Goal: Obtain resource: Download file/media

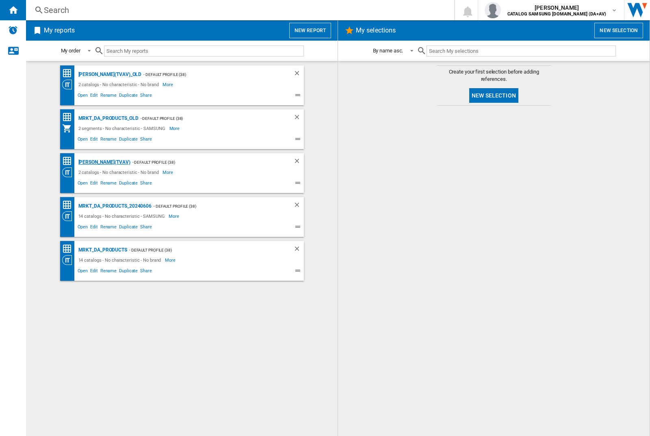
click at [90, 162] on div "[PERSON_NAME](TVAV)" at bounding box center [103, 162] width 54 height 10
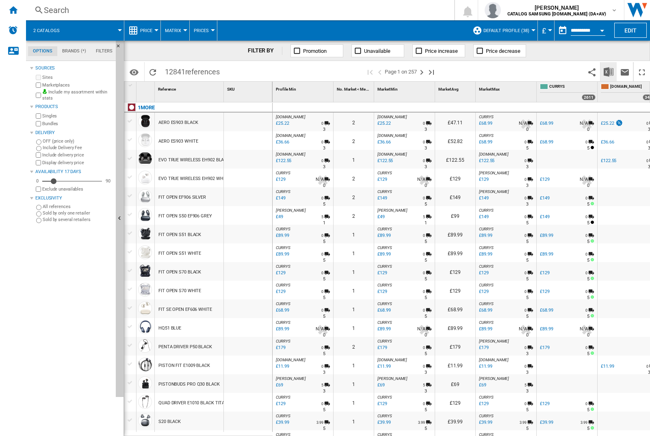
click at [608, 71] on img "Download in Excel" at bounding box center [608, 72] width 10 height 10
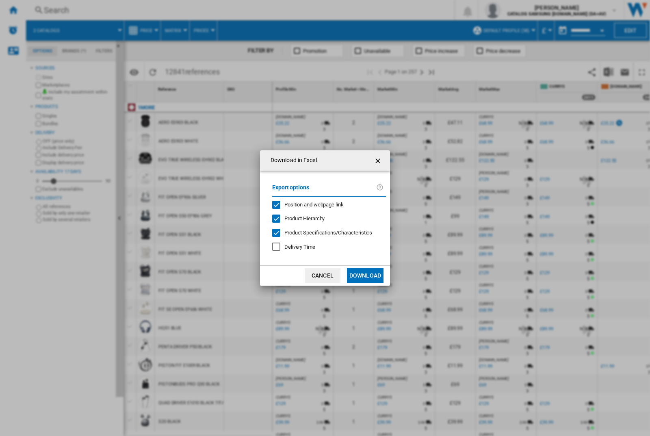
click at [326, 204] on span "Position and webpage link" at bounding box center [313, 204] width 59 height 6
click at [365, 275] on button "Download" at bounding box center [365, 275] width 37 height 15
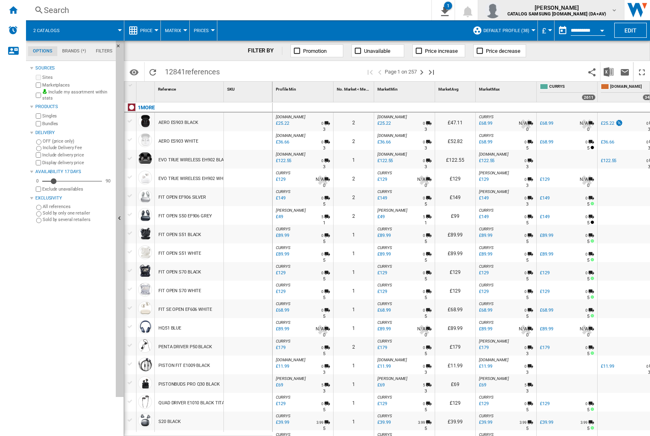
click at [501, 10] on img "button" at bounding box center [492, 10] width 16 height 16
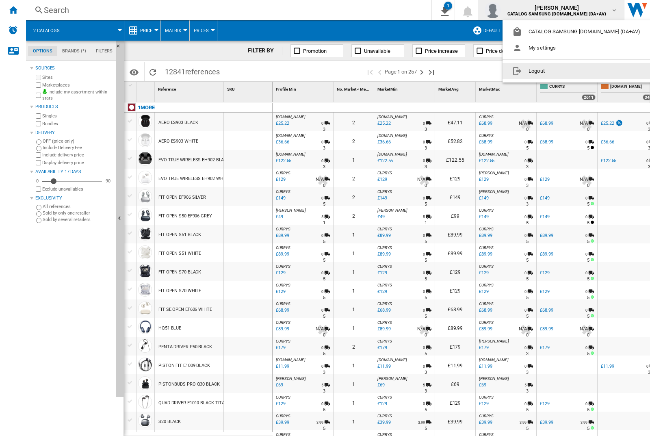
click at [565, 71] on button "Logout" at bounding box center [577, 71] width 151 height 16
